Goal: Information Seeking & Learning: Learn about a topic

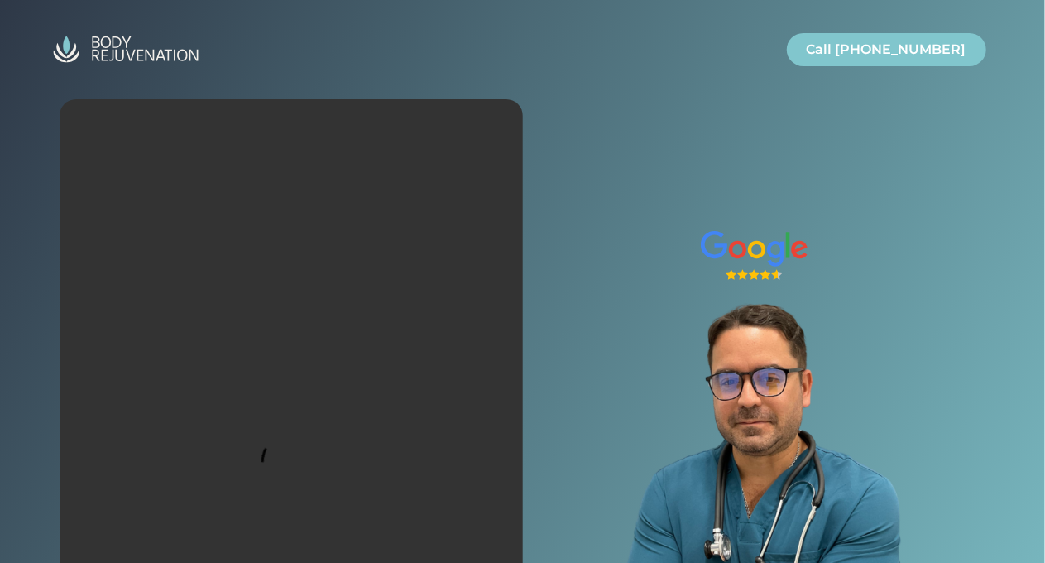
click at [146, 145] on video at bounding box center [291, 471] width 463 height 745
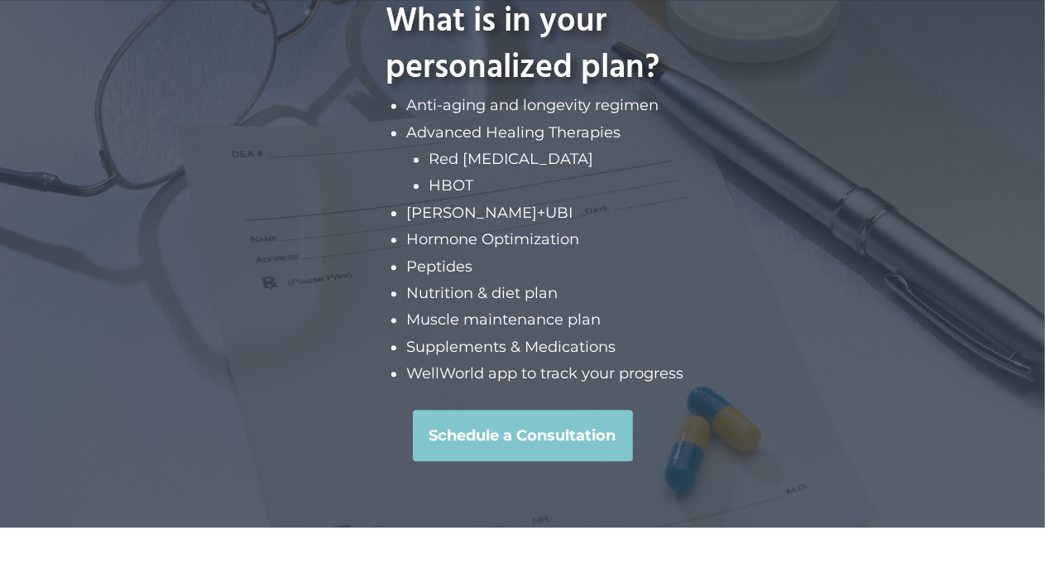
scroll to position [4945, 0]
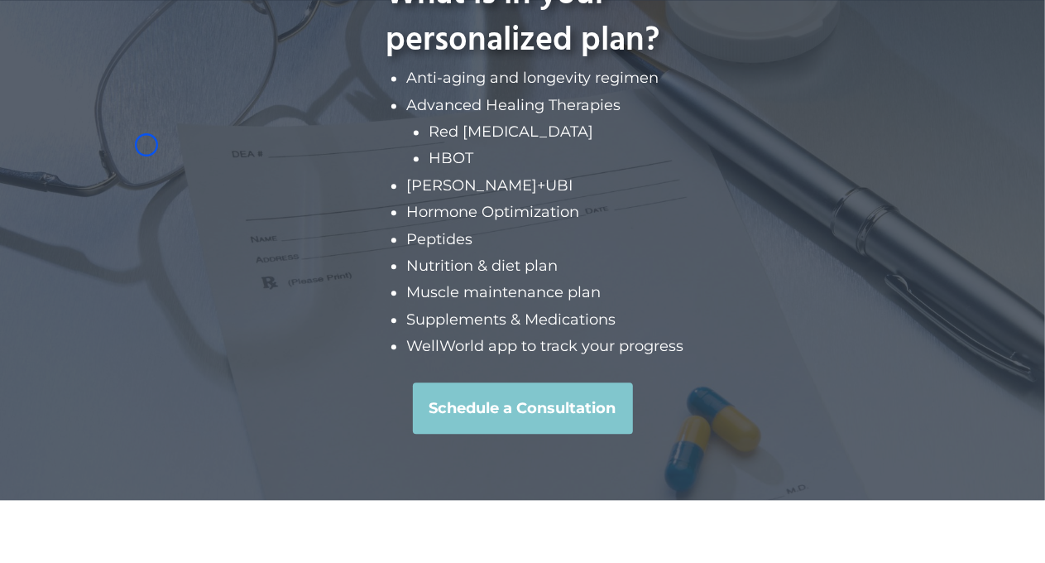
click at [146, 145] on div "What is in your personalized plan? Anti-aging and longevity regimen Advanced He…" at bounding box center [522, 203] width 1045 height 594
click at [151, 133] on div "What is in your personalized plan? Anti-aging and longevity regimen Advanced He…" at bounding box center [522, 203] width 1045 height 594
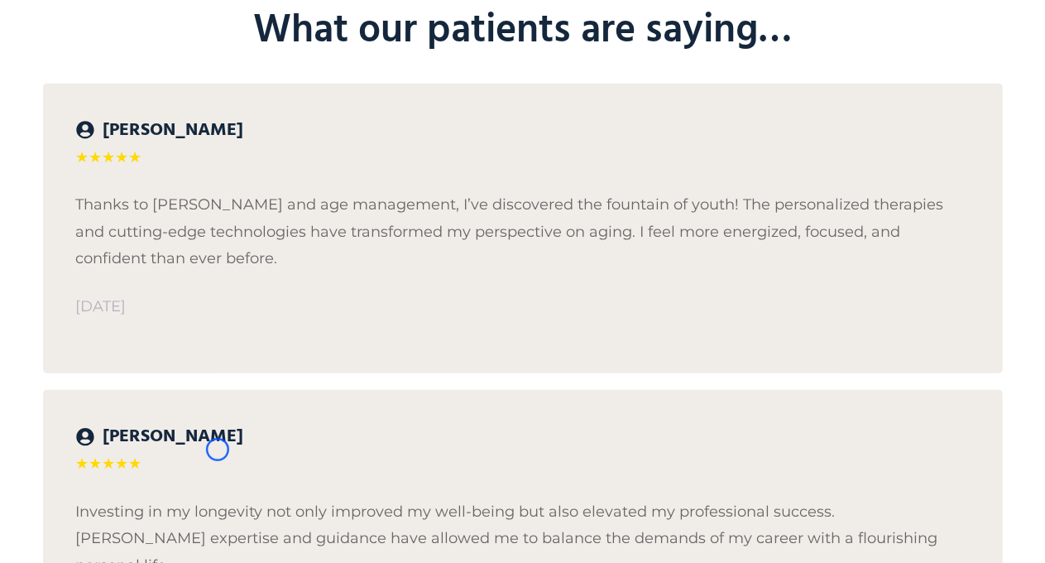
scroll to position [6832, 0]
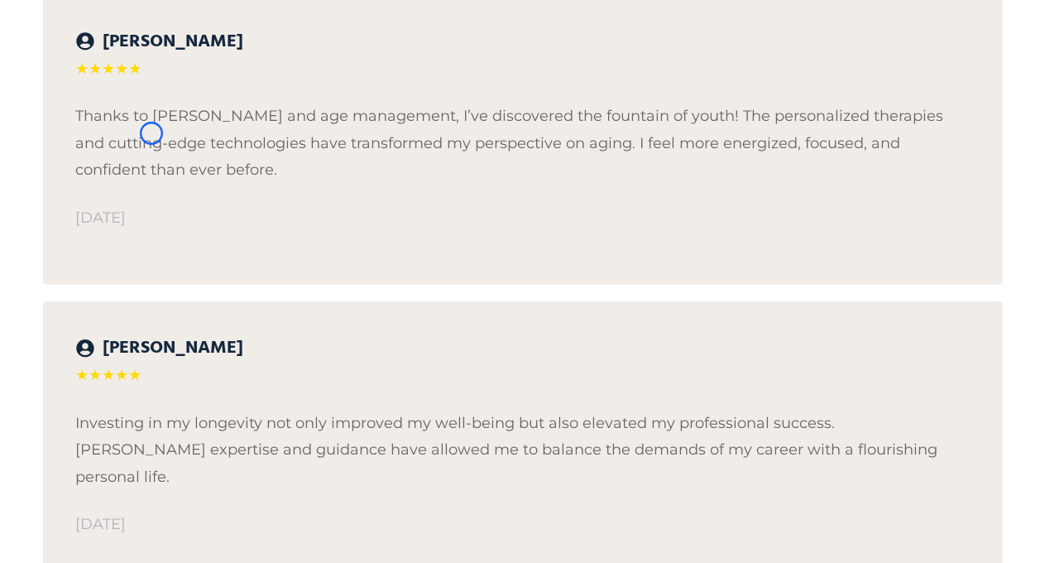
click at [151, 133] on p "Thanks to Dr. Martinez and age management, I’ve discovered the fountain of yout…" at bounding box center [523, 143] width 894 height 80
click at [147, 135] on p "Thanks to Dr. Martinez and age management, I’ve discovered the fountain of yout…" at bounding box center [523, 143] width 894 height 80
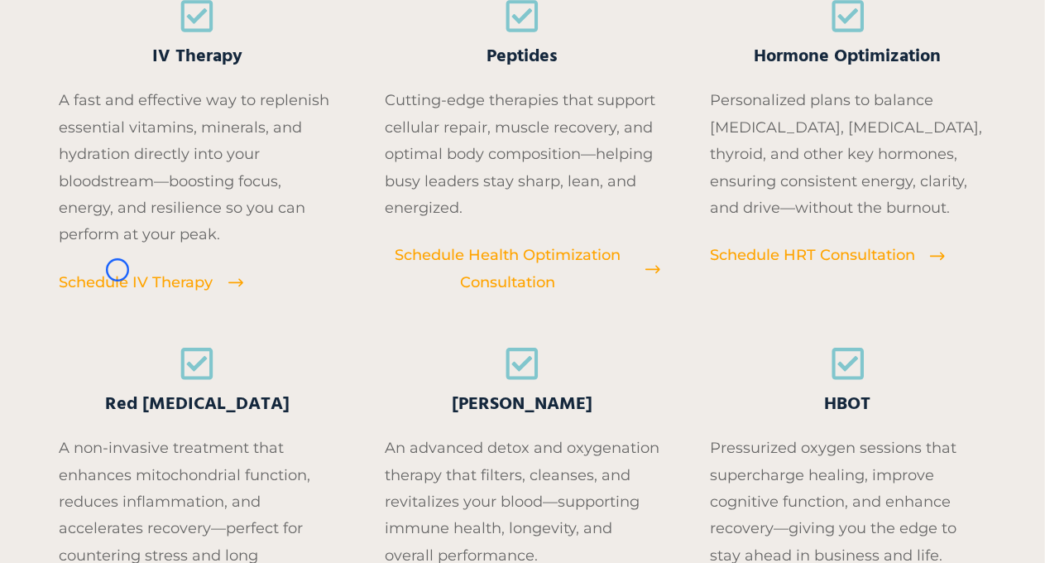
click at [117, 270] on span "Schedule IV Therapy" at bounding box center [137, 282] width 154 height 26
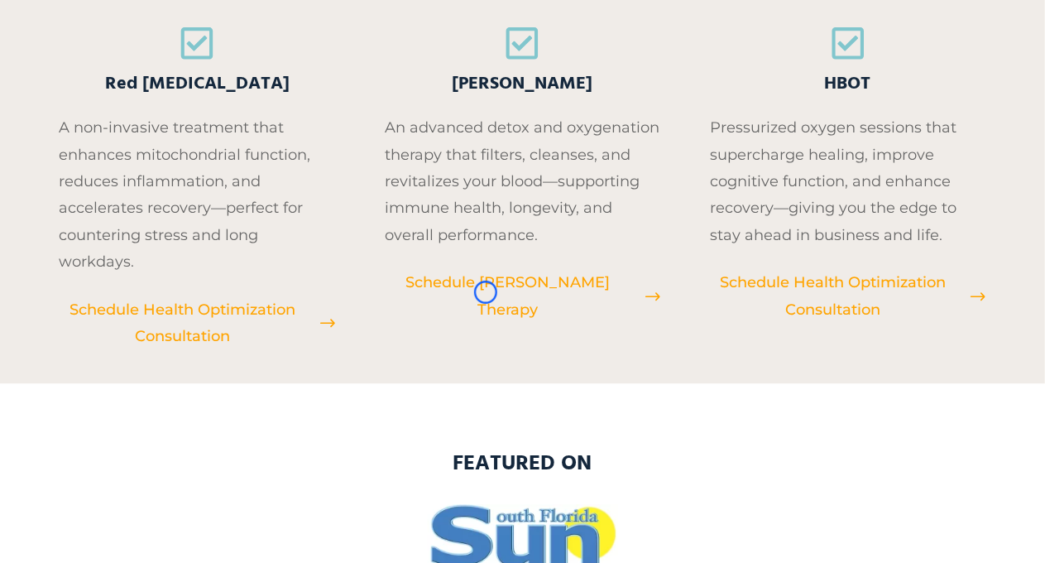
click at [486, 292] on span "Schedule EBOO Therapy" at bounding box center [508, 296] width 246 height 54
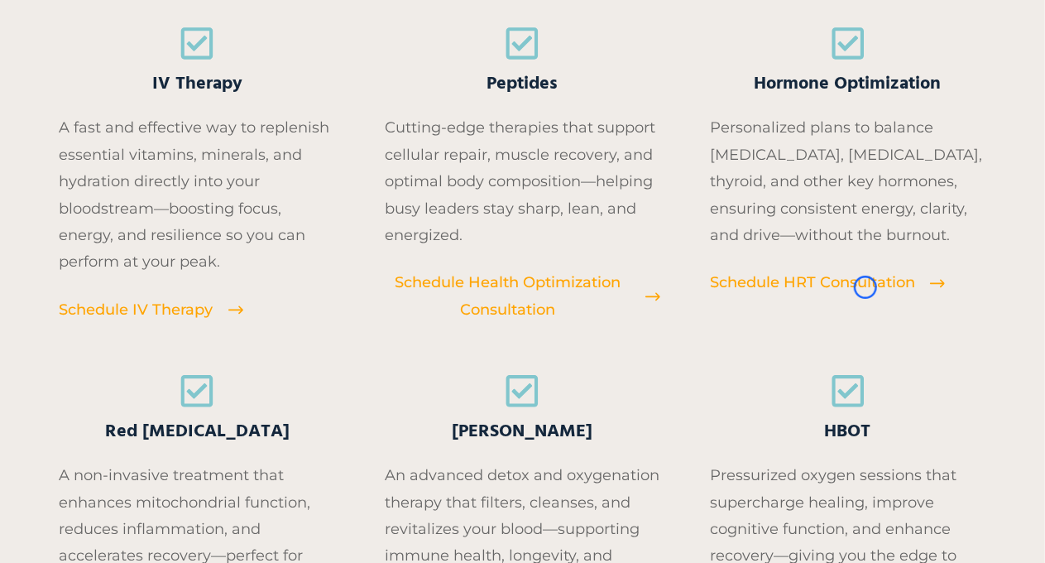
click at [865, 287] on span "Schedule HRT Consultation" at bounding box center [812, 282] width 205 height 26
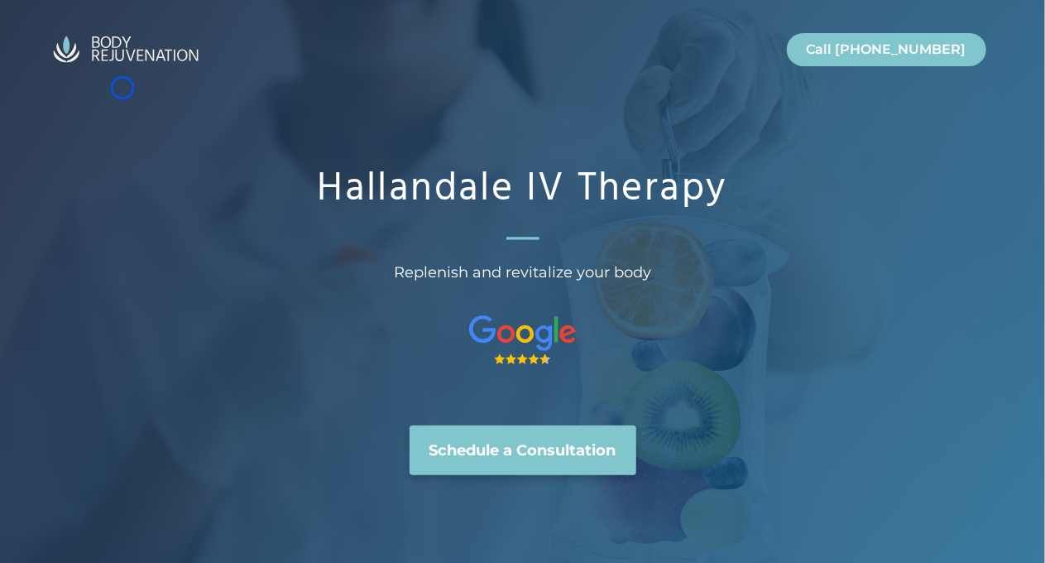
click at [122, 88] on div "Call Today Call Today Call 954-289-1811" at bounding box center [522, 49] width 993 height 98
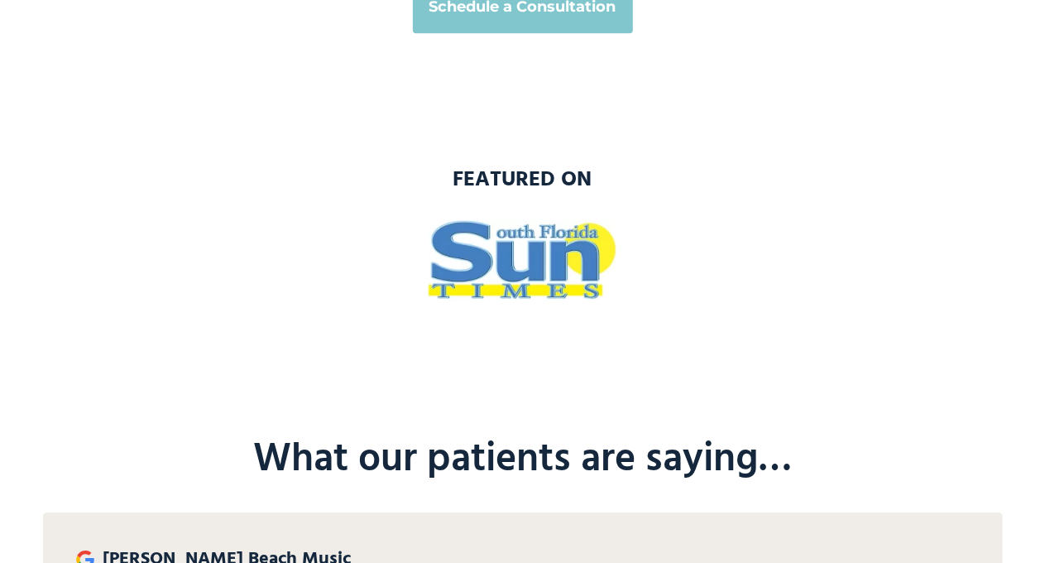
scroll to position [2710, 0]
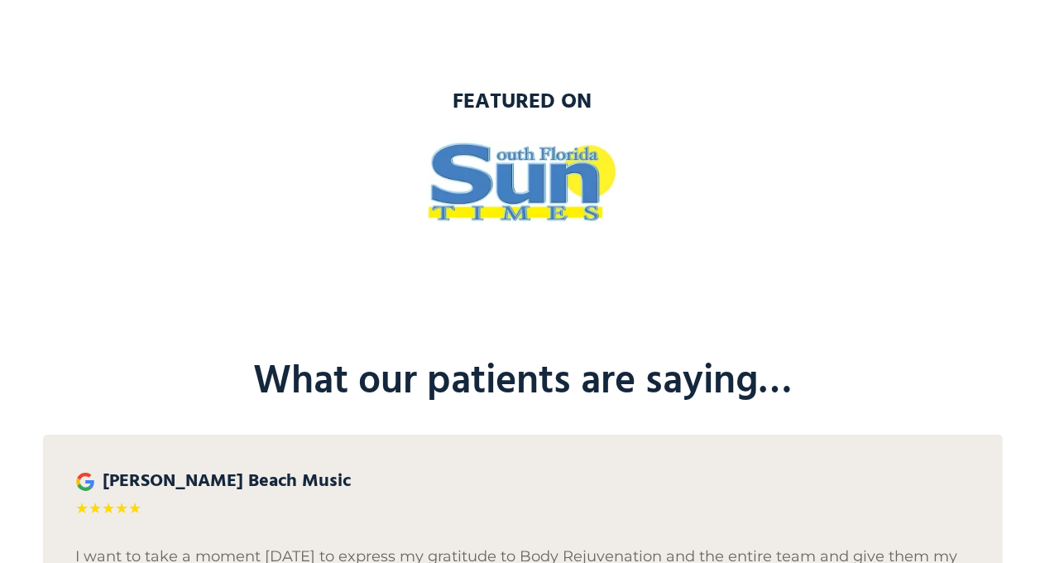
click at [122, 88] on h3 "featured on" at bounding box center [523, 103] width 960 height 30
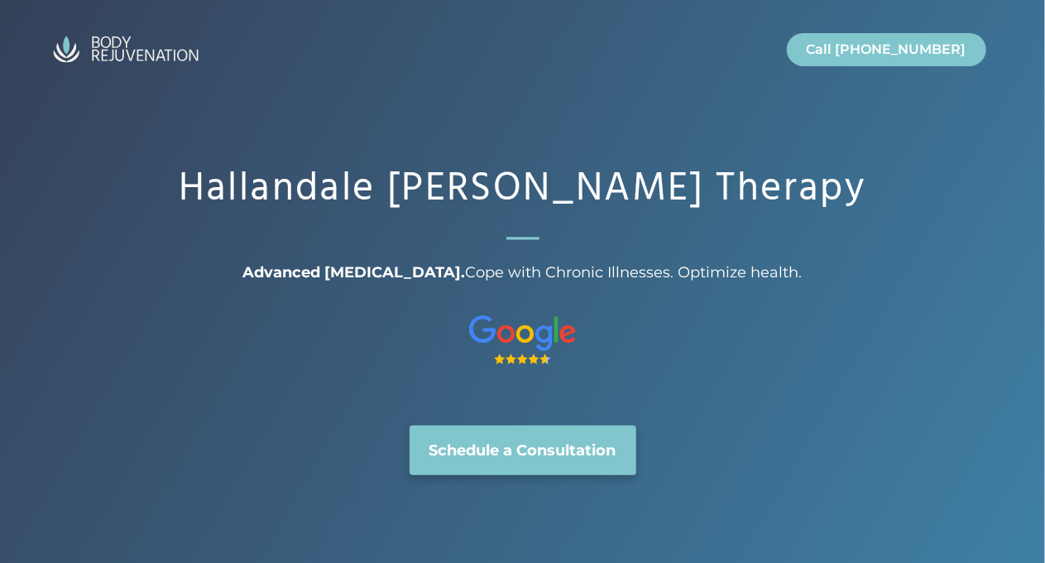
click at [84, 86] on div "Call [DATE] Call [DATE] Call [PHONE_NUMBER]" at bounding box center [522, 49] width 993 height 98
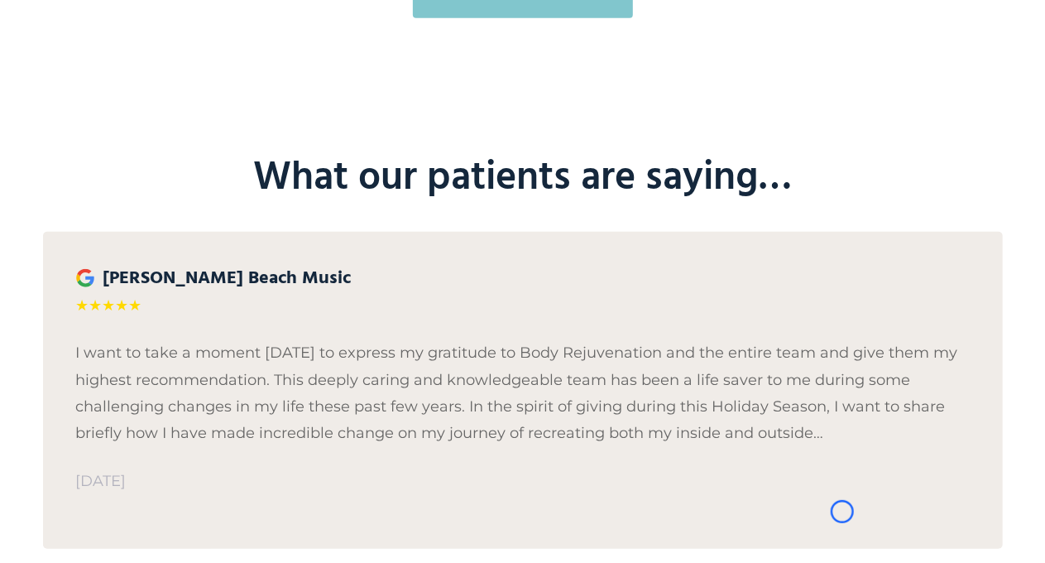
scroll to position [3798, 0]
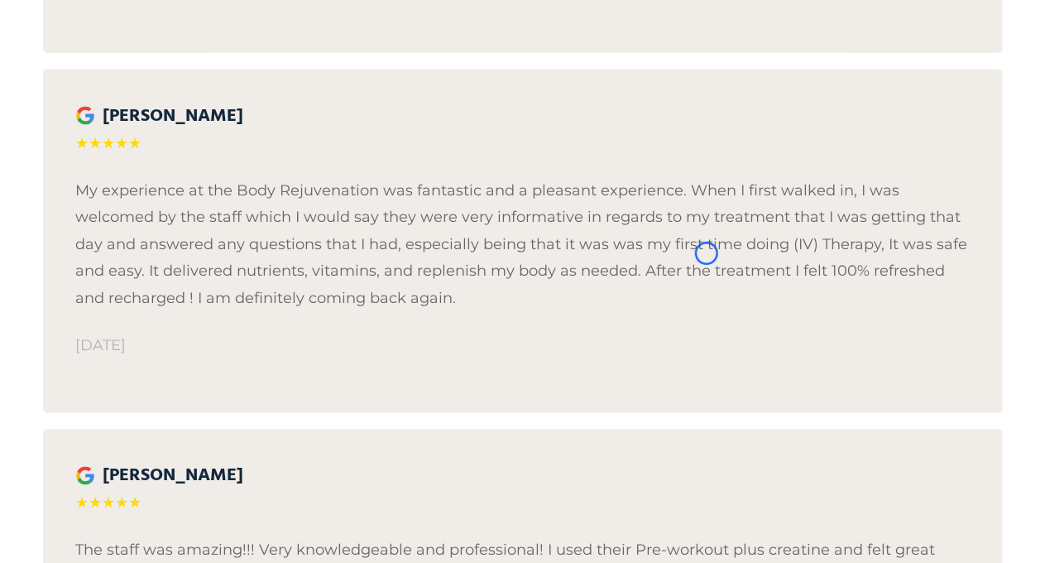
click at [84, 86] on div "Delina DeHonney ★★★★★ My experience at the Body Rejuvenation was fantastic and …" at bounding box center [523, 240] width 960 height 343
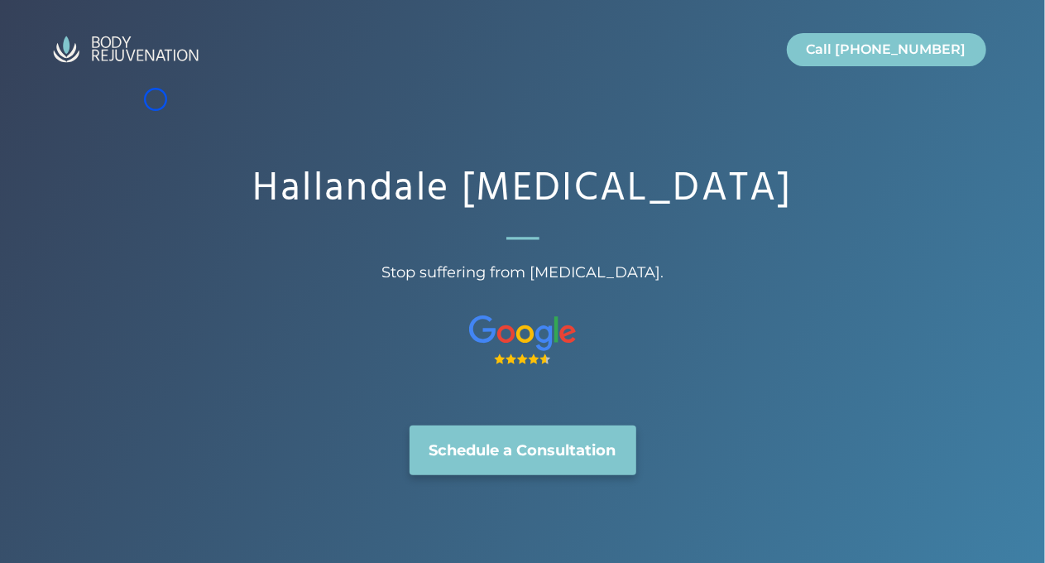
click at [156, 99] on div "Hallandale [MEDICAL_DATA] Stop suffering from [MEDICAL_DATA]. Schedule a Consul…" at bounding box center [522, 287] width 993 height 574
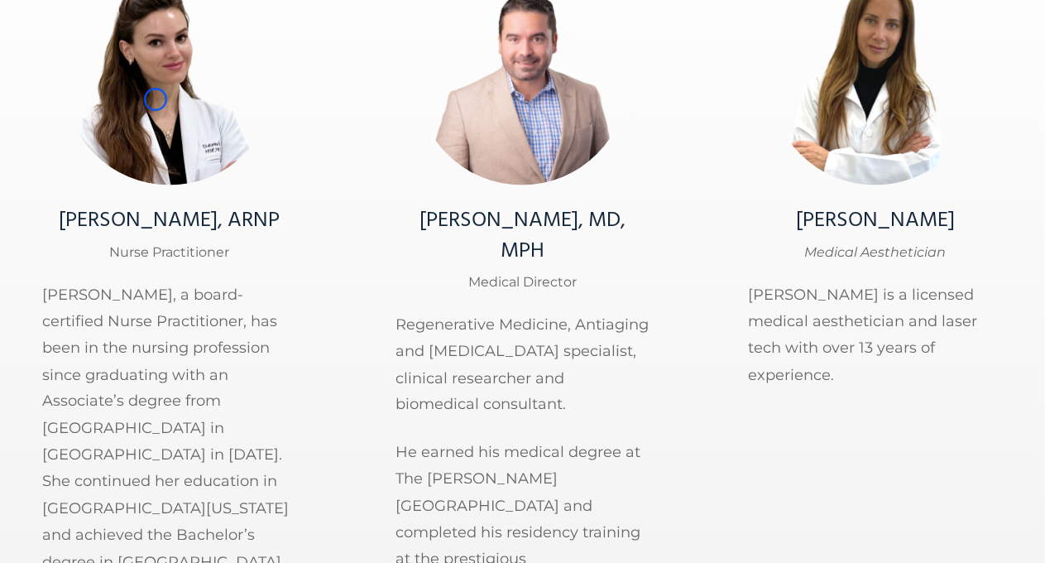
scroll to position [4398, 0]
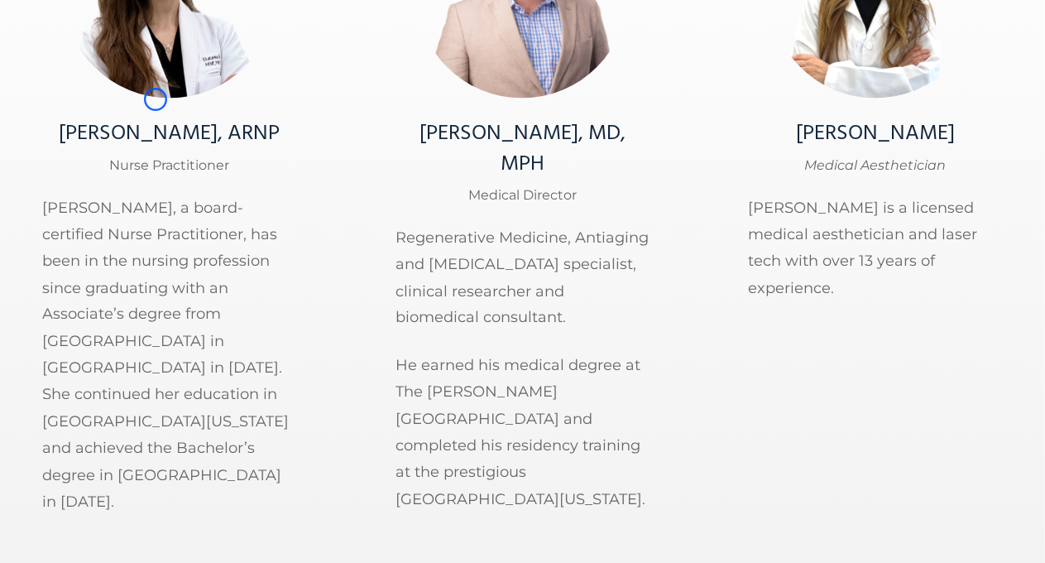
click at [156, 99] on div "[PERSON_NAME], ARNP Nurse Practitioner [PERSON_NAME], a board-certified Nurse P…" at bounding box center [170, 211] width 254 height 649
